Goal: Check status: Check status

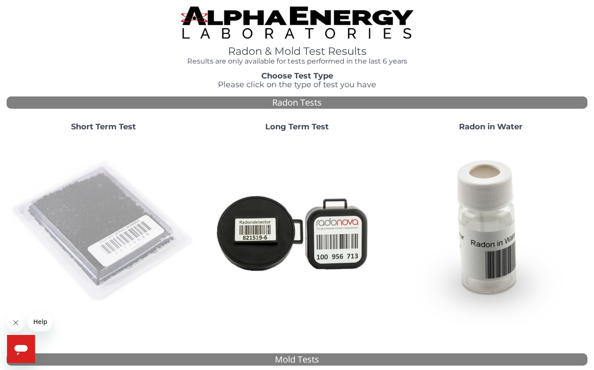
click at [137, 233] on img at bounding box center [103, 232] width 187 height 187
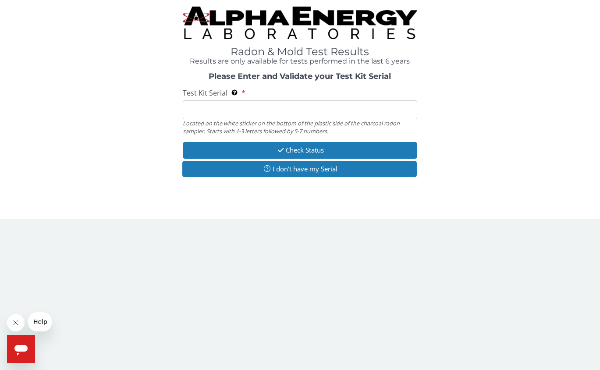
click at [226, 104] on input "Test Kit Serial Located on the white sticker on the bottom of the plastic side …" at bounding box center [300, 109] width 235 height 19
paste input "AA735761"
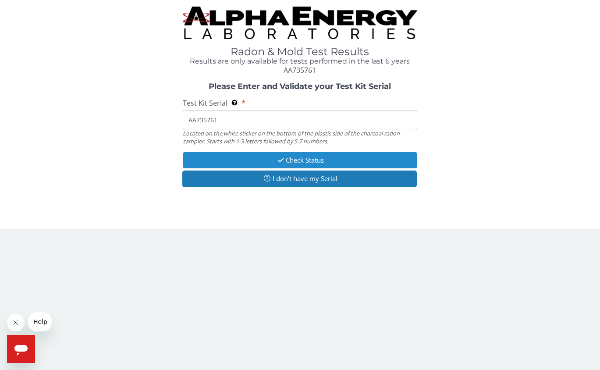
type input "AA735761"
click at [277, 157] on icon "button" at bounding box center [281, 160] width 10 height 7
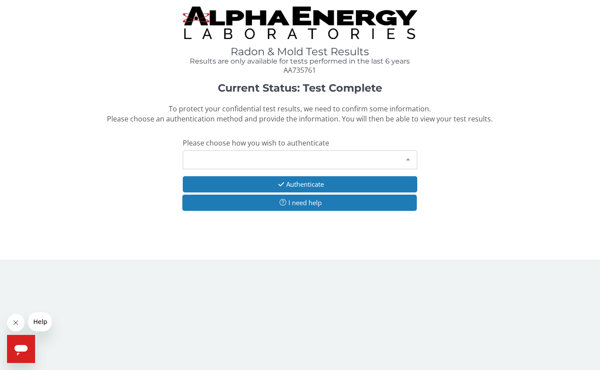
click at [410, 153] on div at bounding box center [409, 159] width 18 height 17
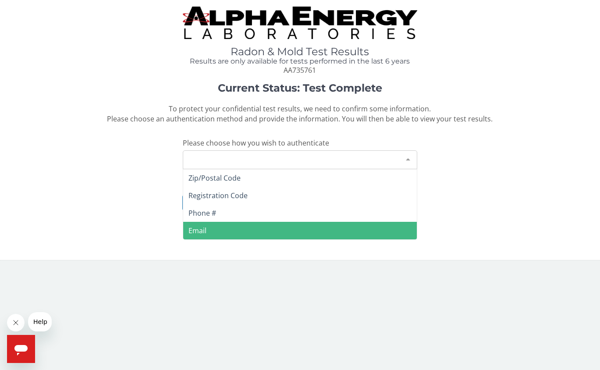
click at [209, 229] on span "Email" at bounding box center [300, 231] width 234 height 18
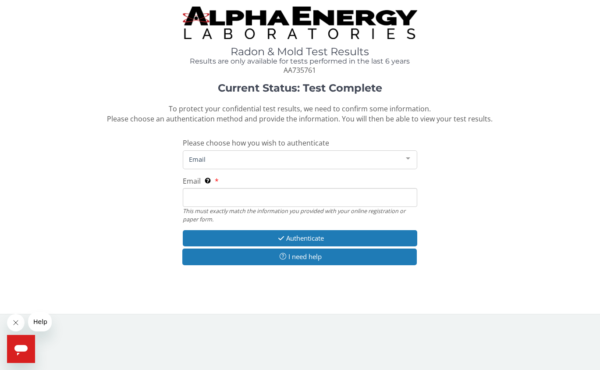
click at [262, 159] on span "Email" at bounding box center [293, 159] width 213 height 10
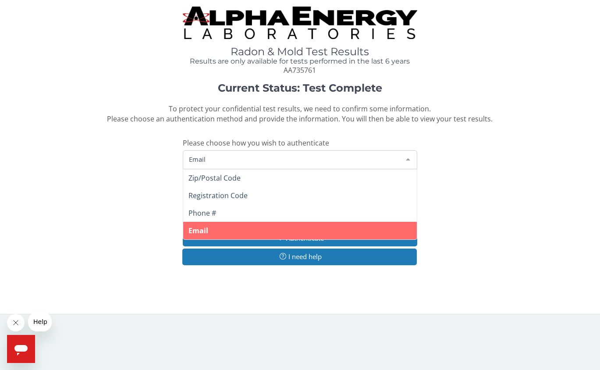
click at [209, 225] on span "Email" at bounding box center [300, 231] width 234 height 18
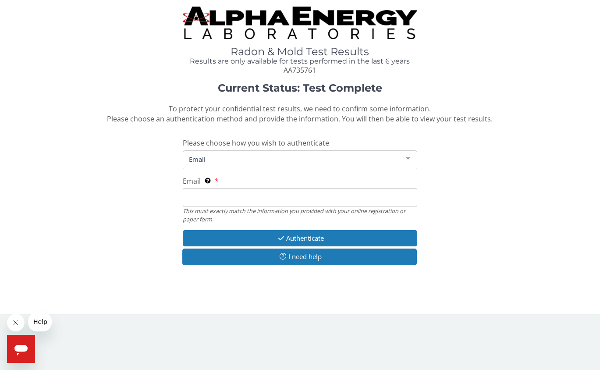
click at [229, 193] on input "Email This must exactly match the information you provided with your online reg…" at bounding box center [300, 197] width 235 height 19
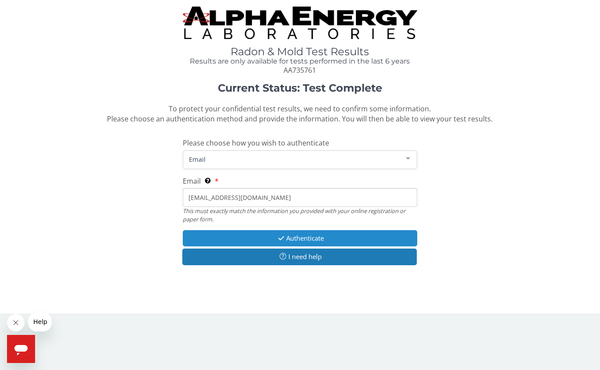
type input "[EMAIL_ADDRESS][DOMAIN_NAME]"
click at [253, 235] on button "Authenticate" at bounding box center [300, 238] width 235 height 16
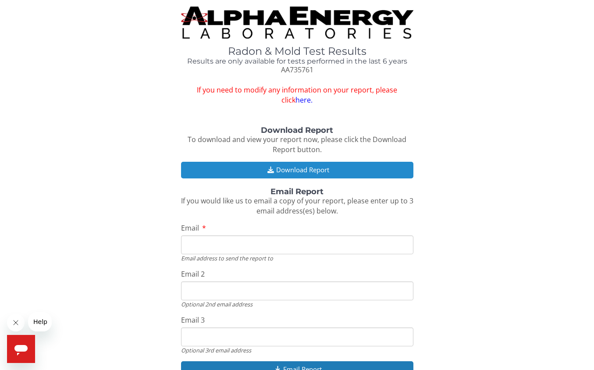
click at [296, 163] on button "Download Report" at bounding box center [297, 170] width 232 height 16
